Goal: Task Accomplishment & Management: Use online tool/utility

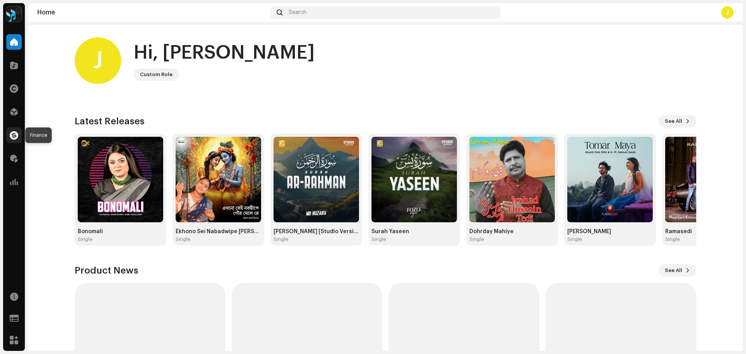
click at [14, 134] on span at bounding box center [14, 135] width 9 height 6
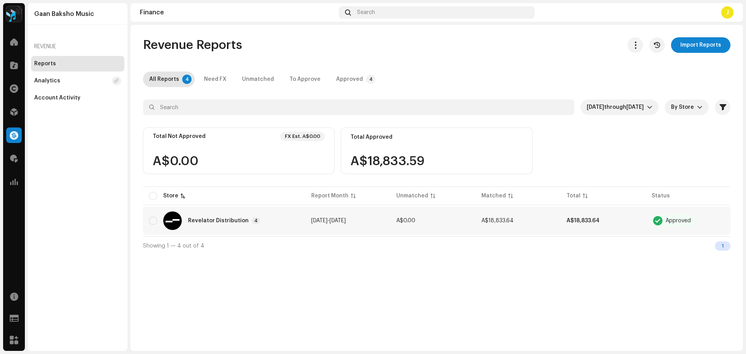
click at [260, 216] on div "Revelator Distribution 4" at bounding box center [224, 220] width 150 height 19
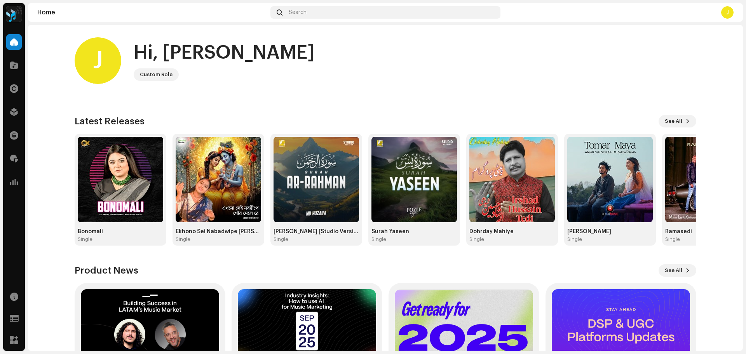
click at [307, 75] on div "J Hi, [PERSON_NAME] Custom Role" at bounding box center [386, 60] width 622 height 47
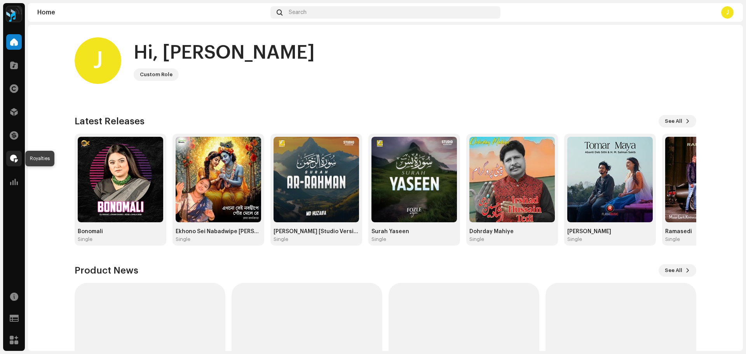
click at [13, 158] on span at bounding box center [14, 158] width 8 height 6
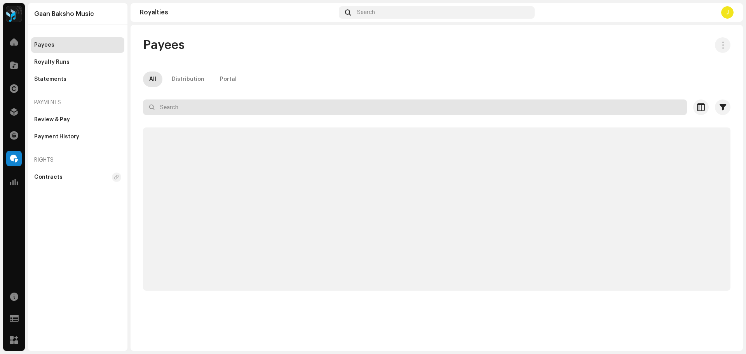
click at [180, 112] on input "text" at bounding box center [415, 107] width 544 height 16
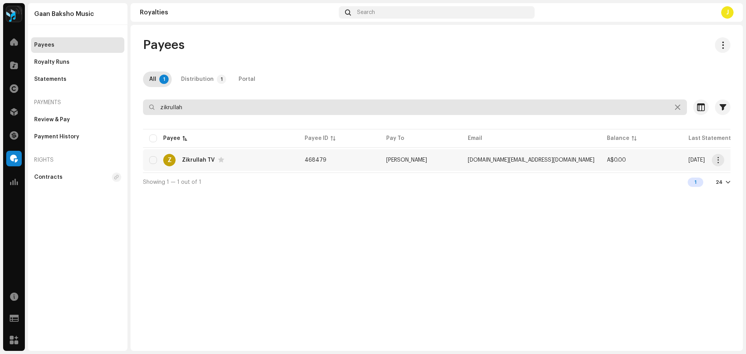
type input "zikrullah"
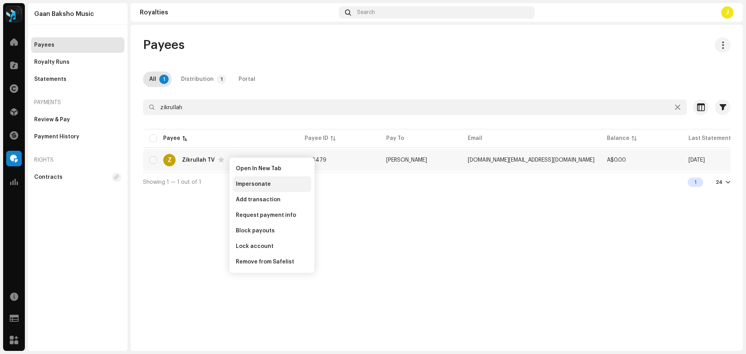
click at [248, 180] on div "Impersonate" at bounding box center [272, 184] width 79 height 16
